Goal: Check status: Check status

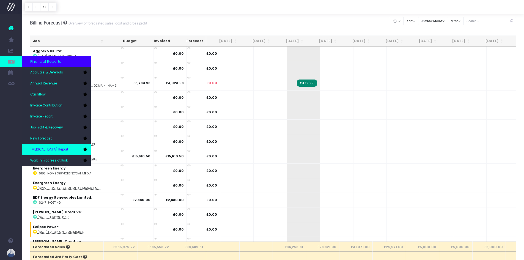
click at [38, 150] on span "[MEDICAL_DATA] Report" at bounding box center [49, 149] width 38 height 5
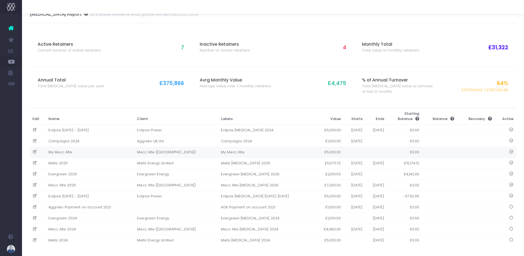
scroll to position [13, 0]
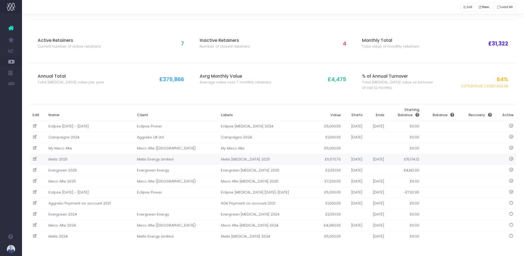
click at [84, 164] on td "Metis 2025" at bounding box center [90, 159] width 89 height 11
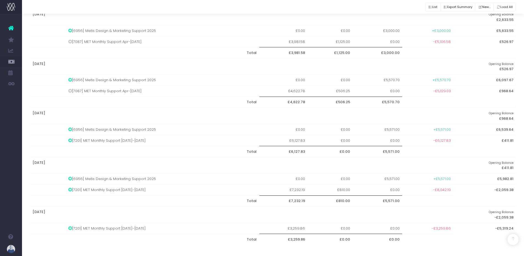
scroll to position [346, 0]
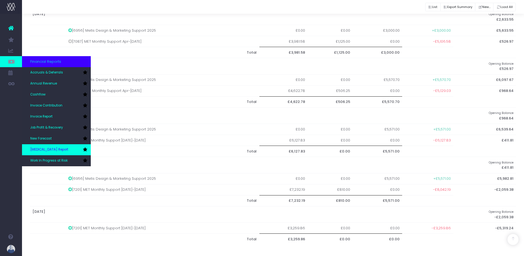
click at [36, 146] on link "[MEDICAL_DATA] Report" at bounding box center [56, 149] width 69 height 11
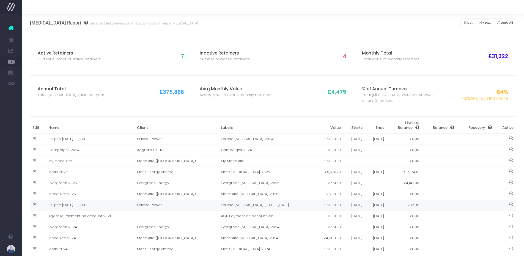
click at [94, 205] on td "Eclipse Apr 2025 - Mar 2026" at bounding box center [90, 205] width 89 height 11
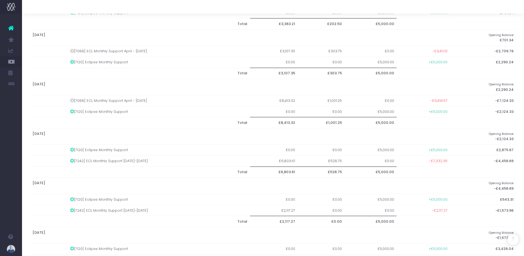
scroll to position [209, 0]
